Goal: Communication & Community: Answer question/provide support

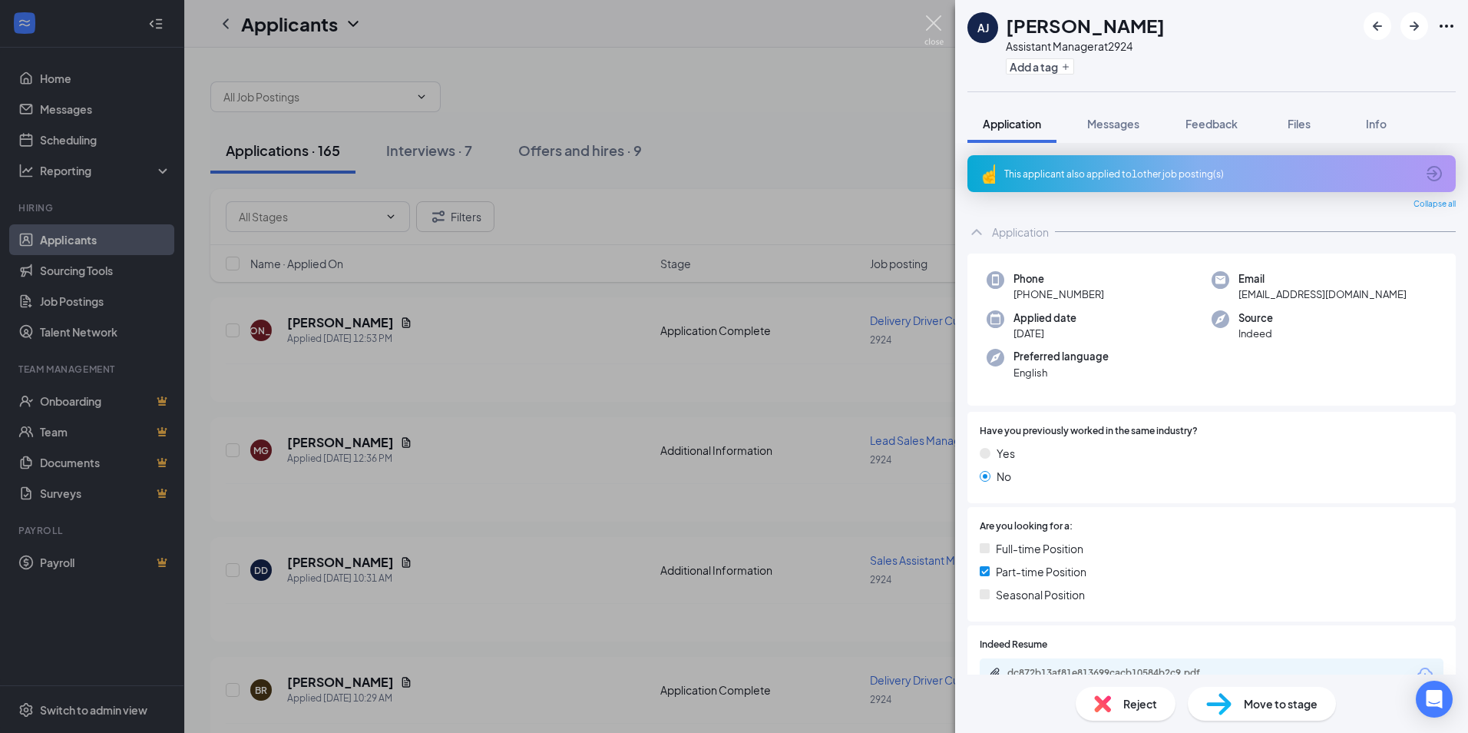
click at [932, 27] on img at bounding box center [934, 30] width 19 height 30
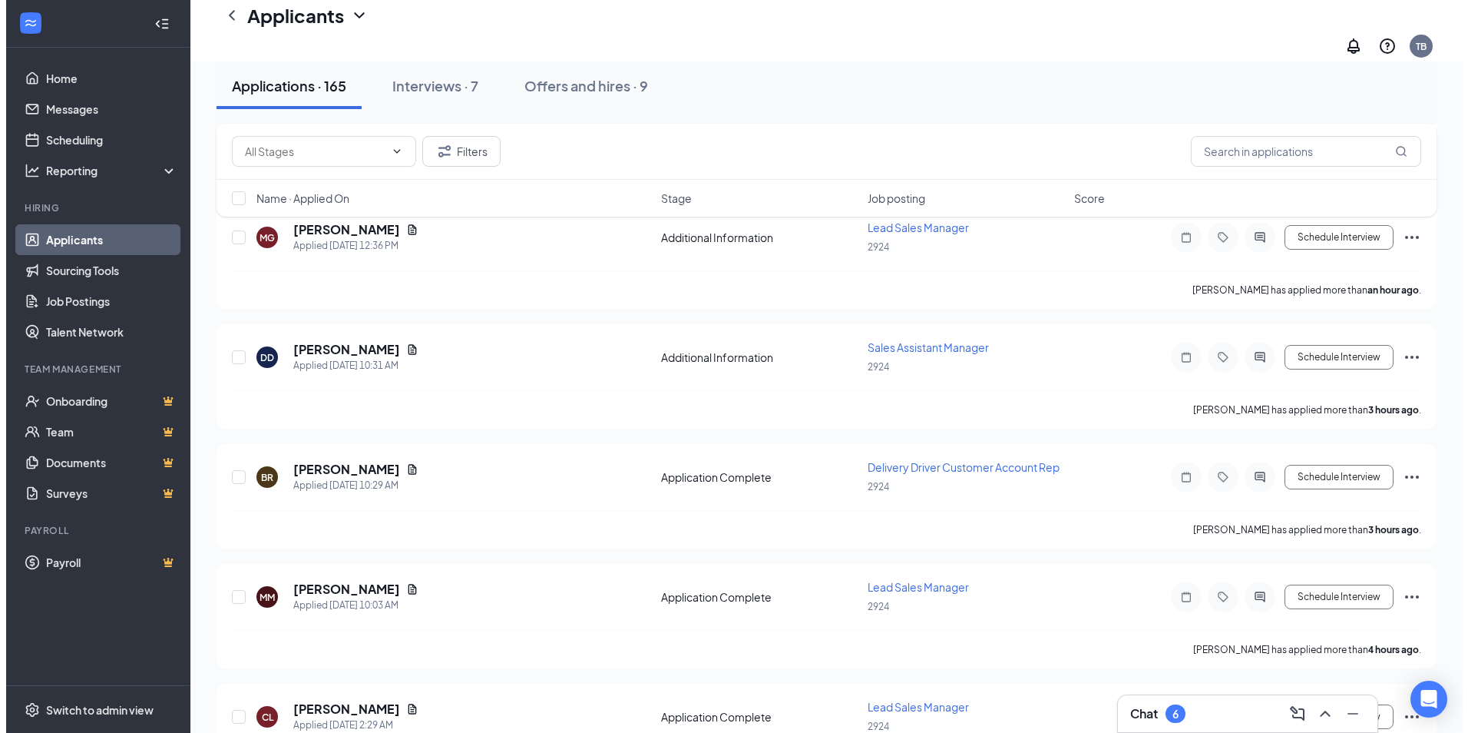
scroll to position [2608, 0]
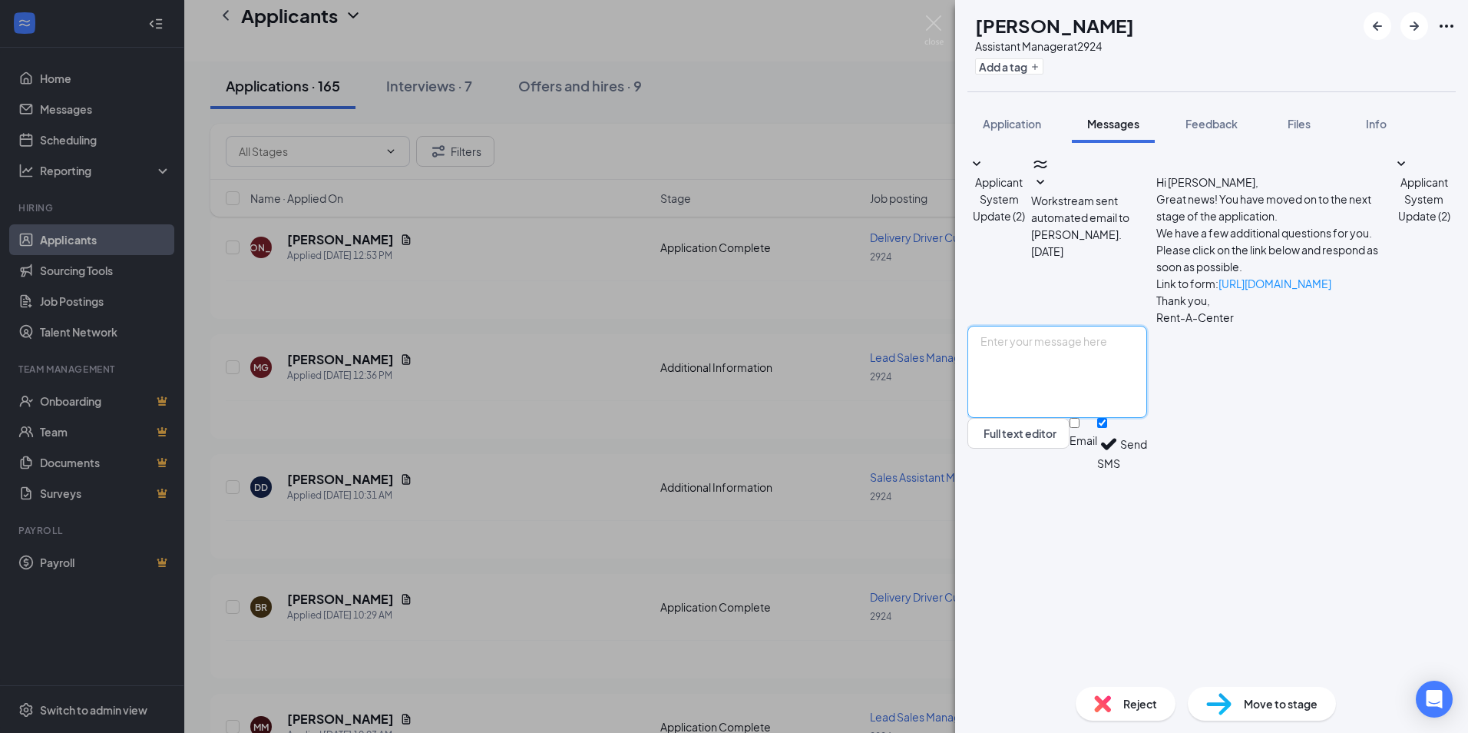
click at [1055, 418] on textarea at bounding box center [1058, 372] width 180 height 92
type textarea "Hey [PERSON_NAME], this [PERSON_NAME] sorry stuck on a con call, I forgot to as…"
click at [1147, 471] on button "Send" at bounding box center [1134, 444] width 27 height 53
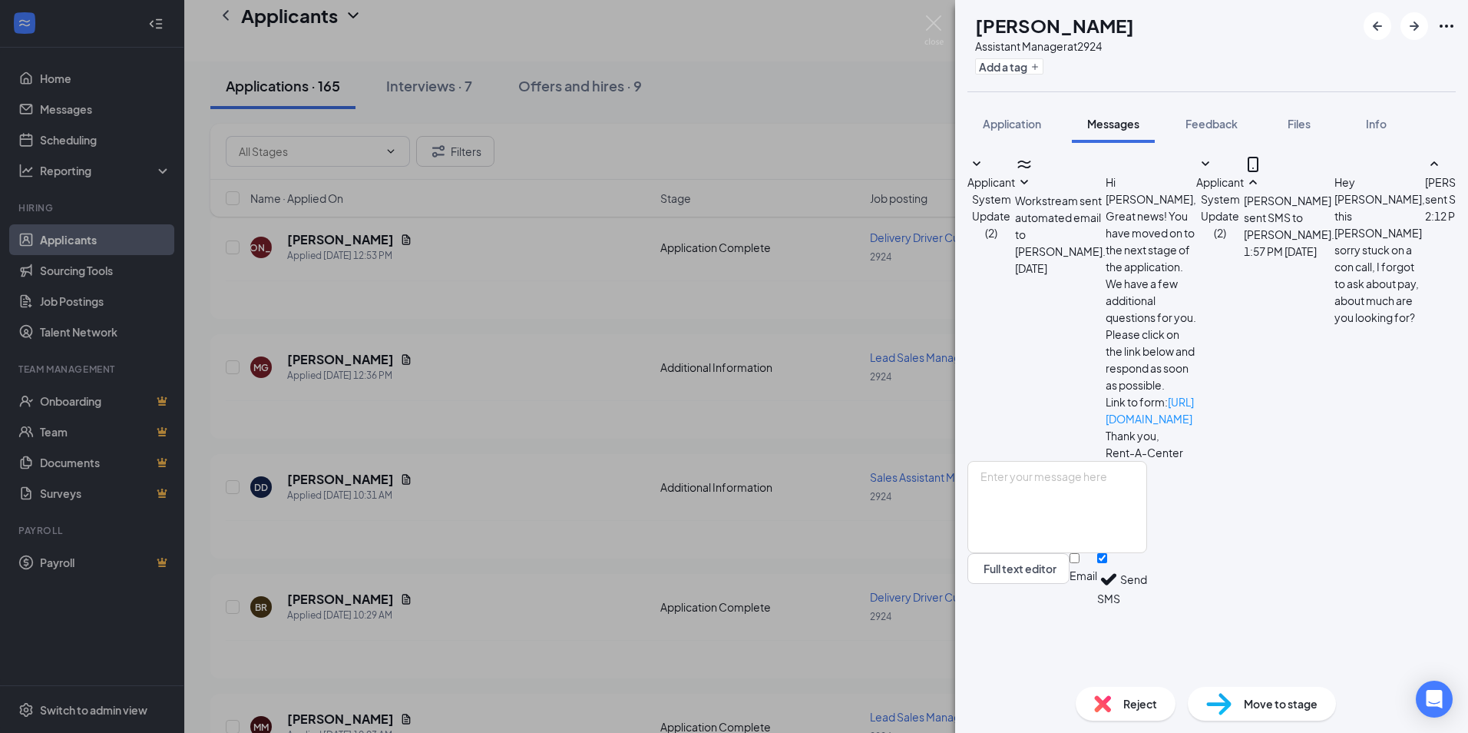
scroll to position [99, 0]
click at [1105, 553] on textarea at bounding box center [1058, 507] width 180 height 92
type textarea "we only do Full time - we are going over budgets right now and payroll, I will …"
click at [1147, 606] on button "Send" at bounding box center [1134, 579] width 27 height 53
